Goal: Navigation & Orientation: Find specific page/section

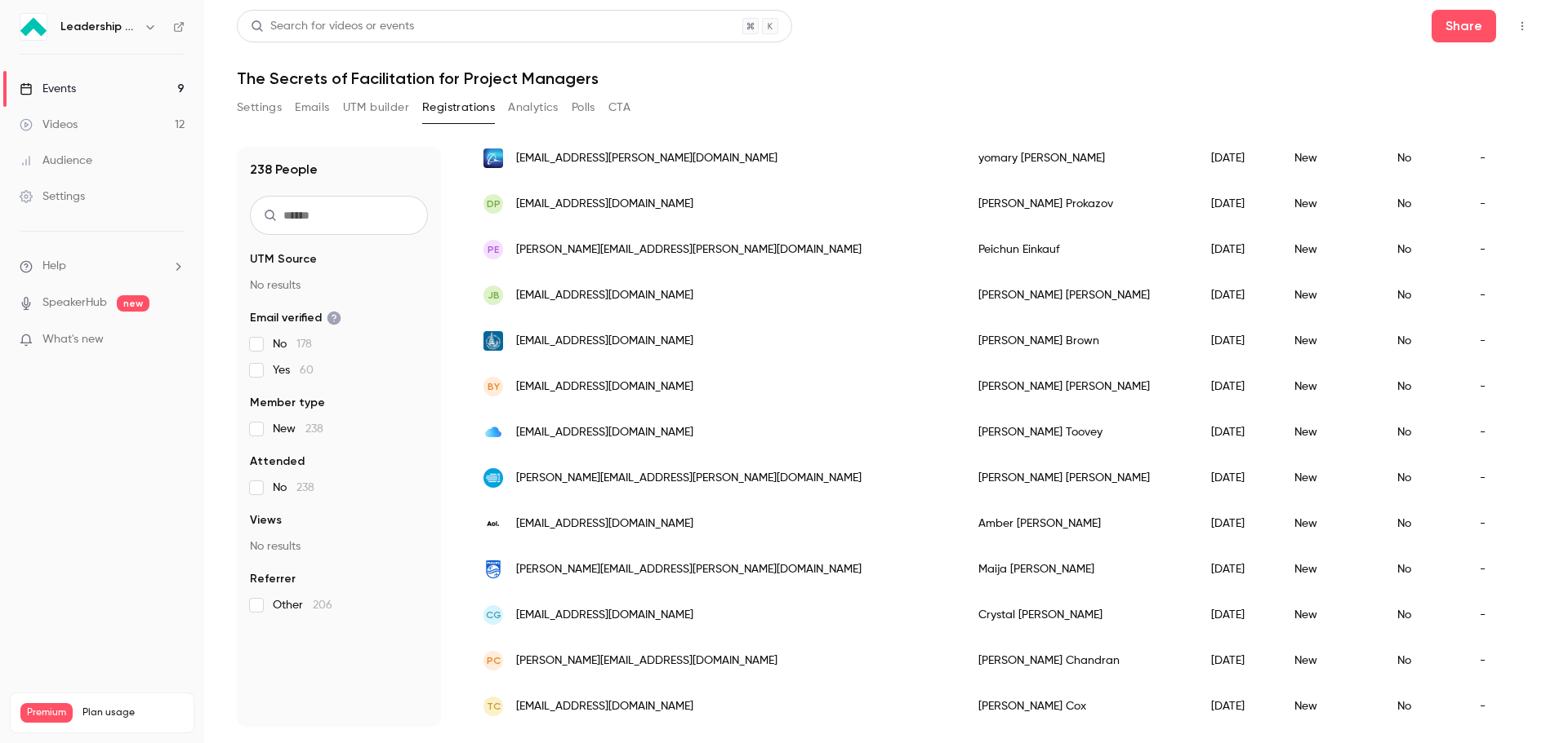
scroll to position [351, 0]
click at [53, 85] on div "Events" at bounding box center [47, 89] width 56 height 17
